Goal: Find specific page/section: Find specific page/section

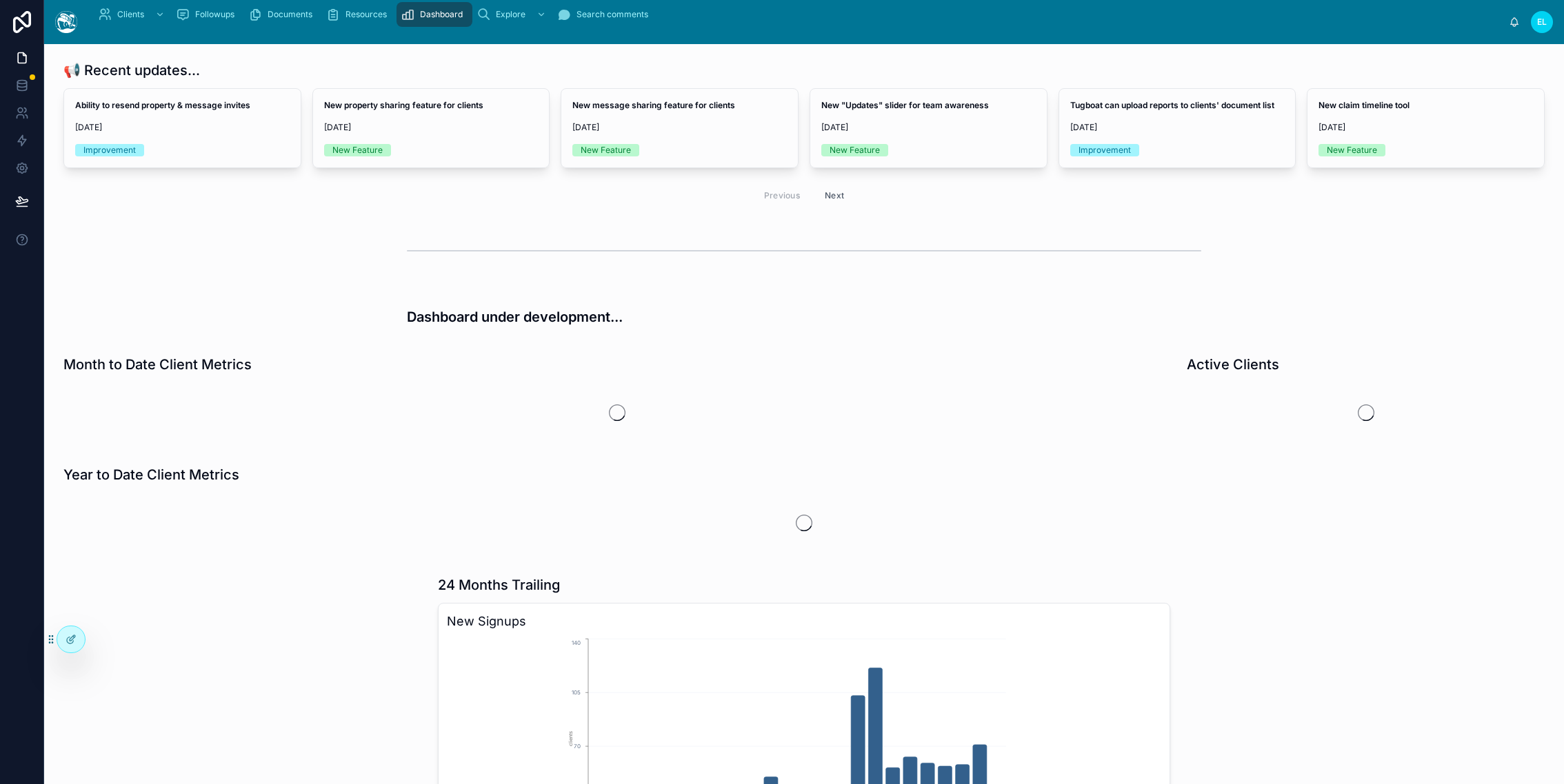
scroll to position [40, 0]
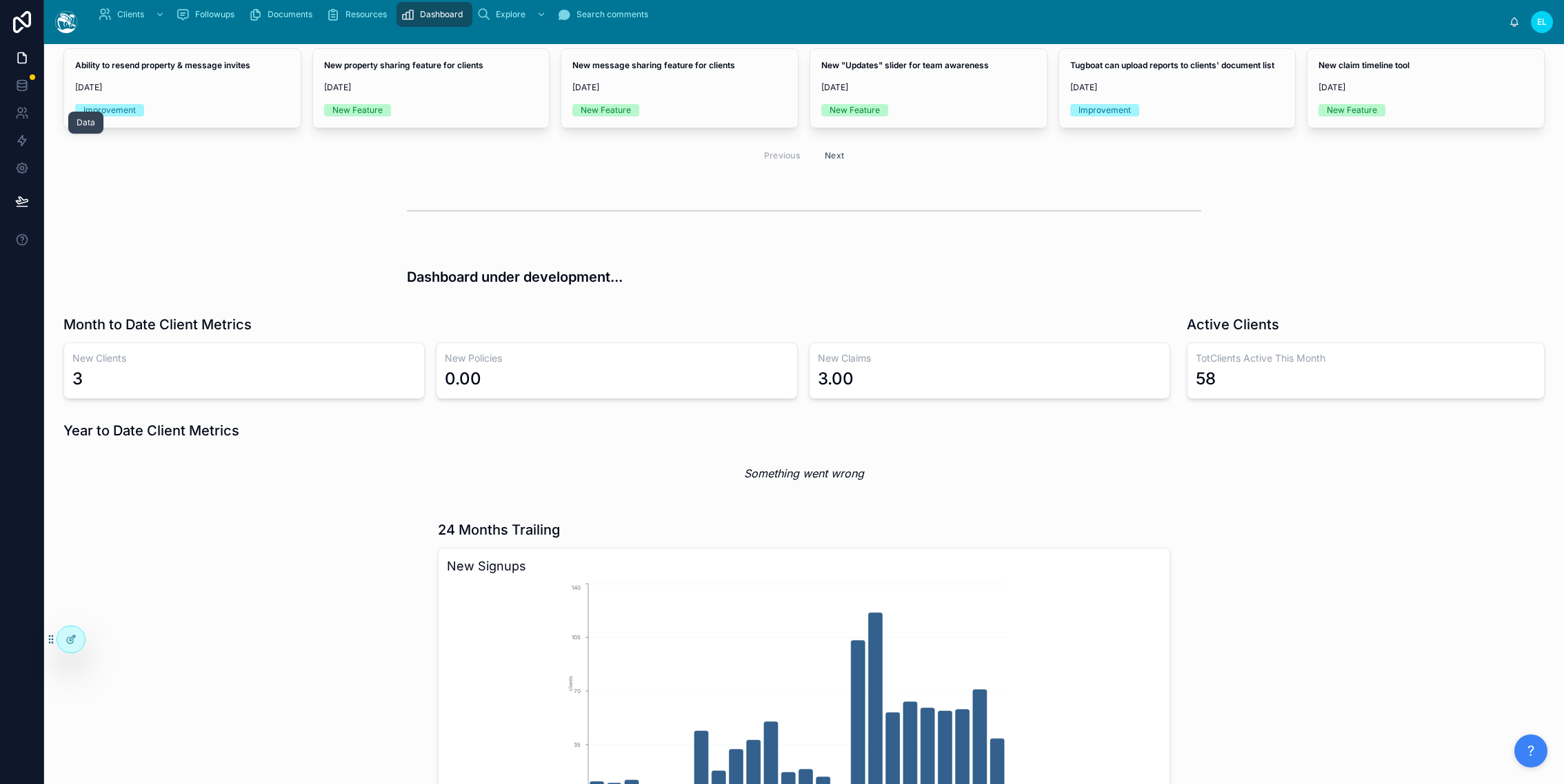
click at [39, 99] on link at bounding box center [21, 85] width 44 height 27
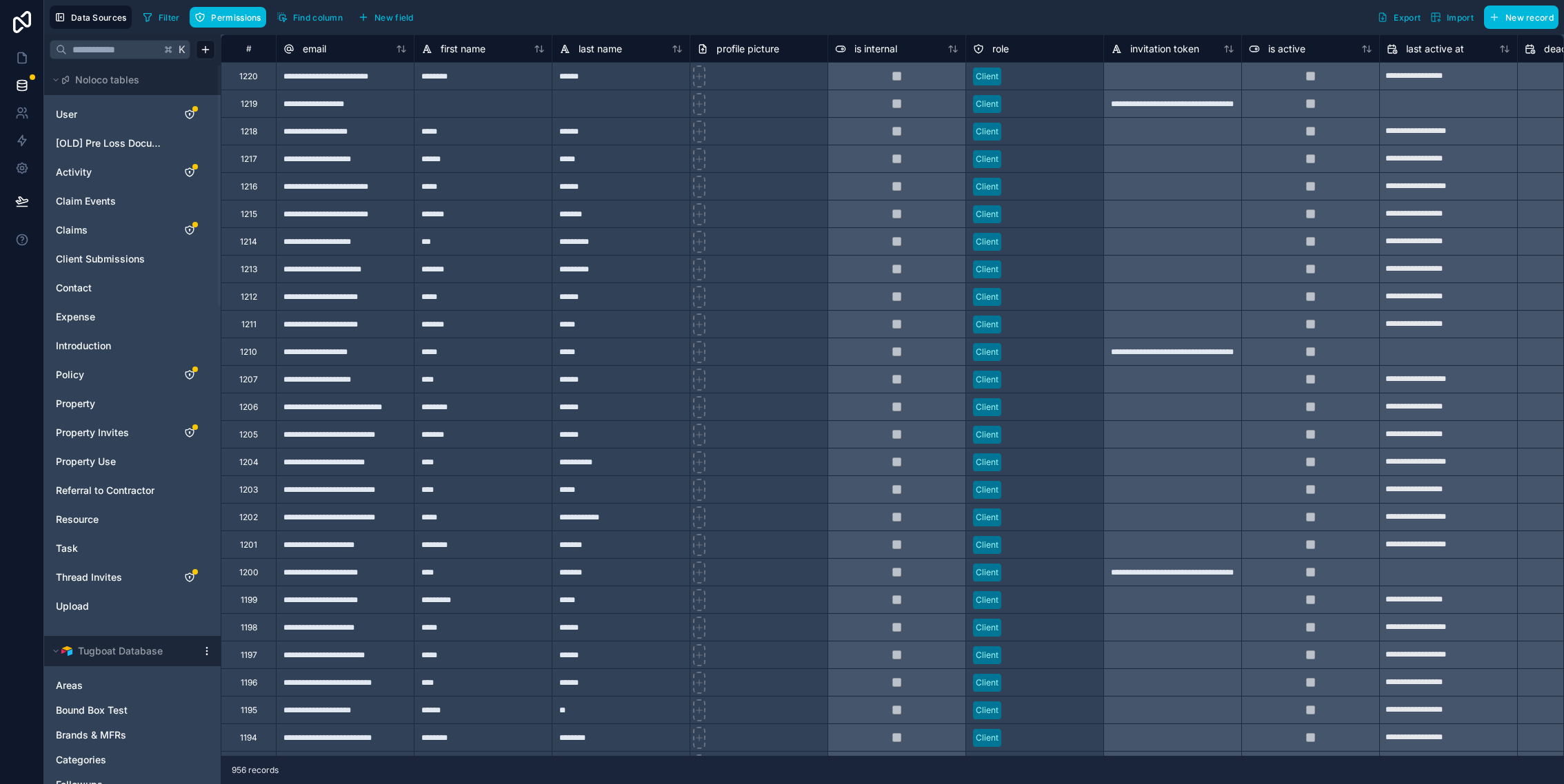
click at [414, 90] on div "**********" at bounding box center [344, 75] width 138 height 27
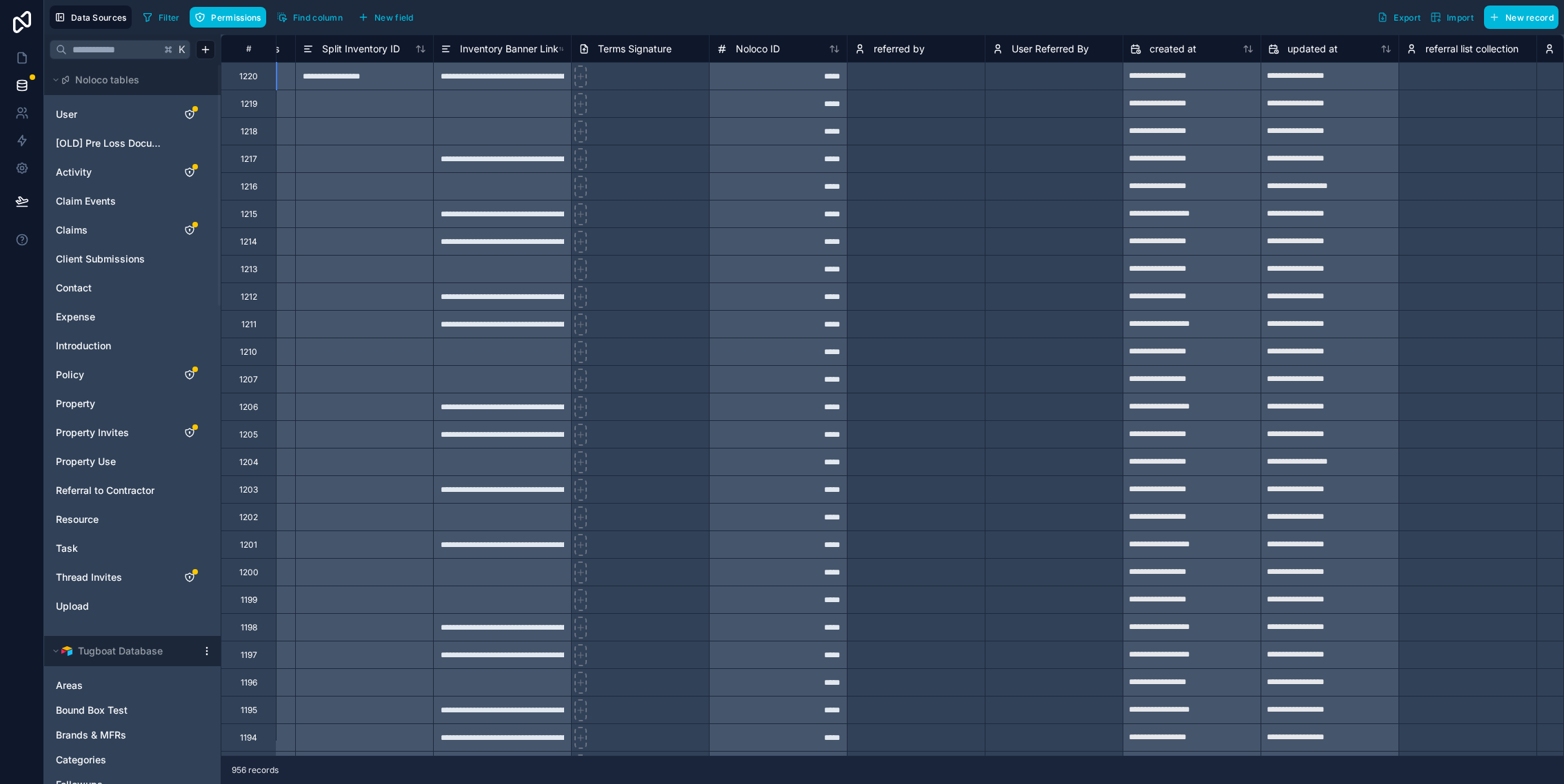
scroll to position [0, 10205]
